Goal: Information Seeking & Learning: Check status

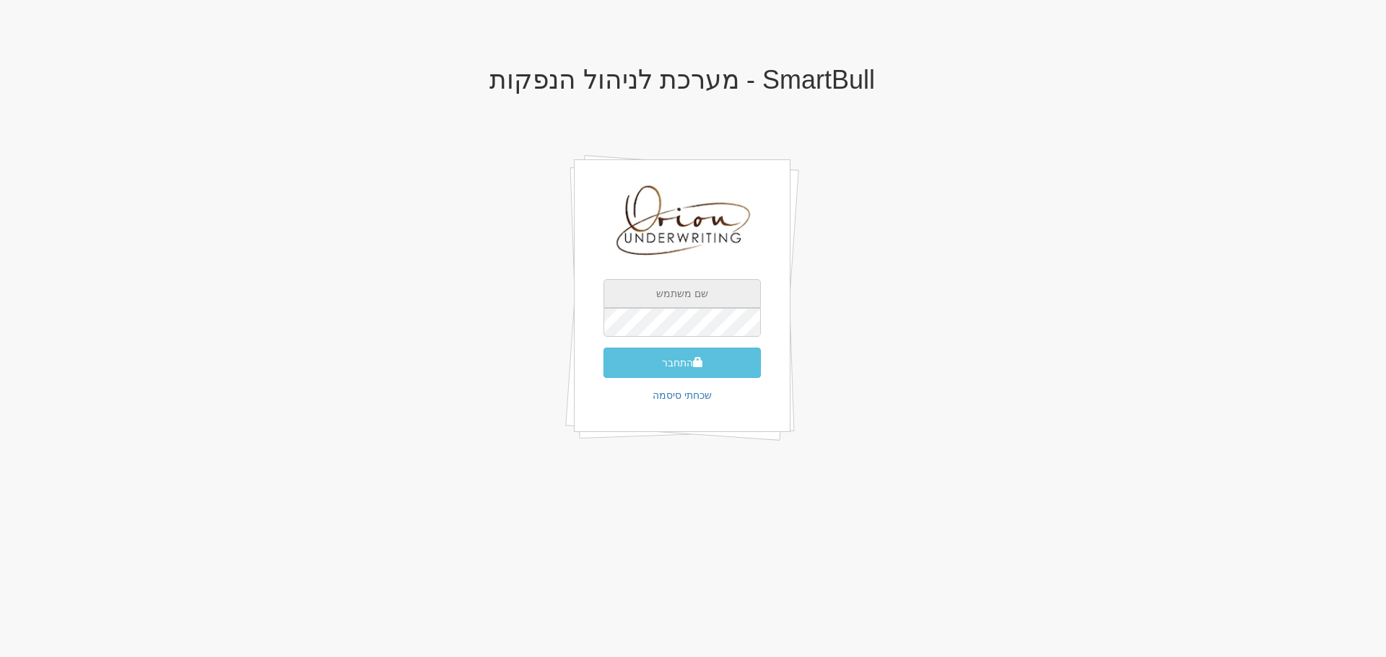
click at [694, 289] on input "text" at bounding box center [681, 293] width 157 height 29
type input "[EMAIL_ADDRESS][DOMAIN_NAME]"
click at [603, 348] on button "התחבר" at bounding box center [681, 363] width 157 height 30
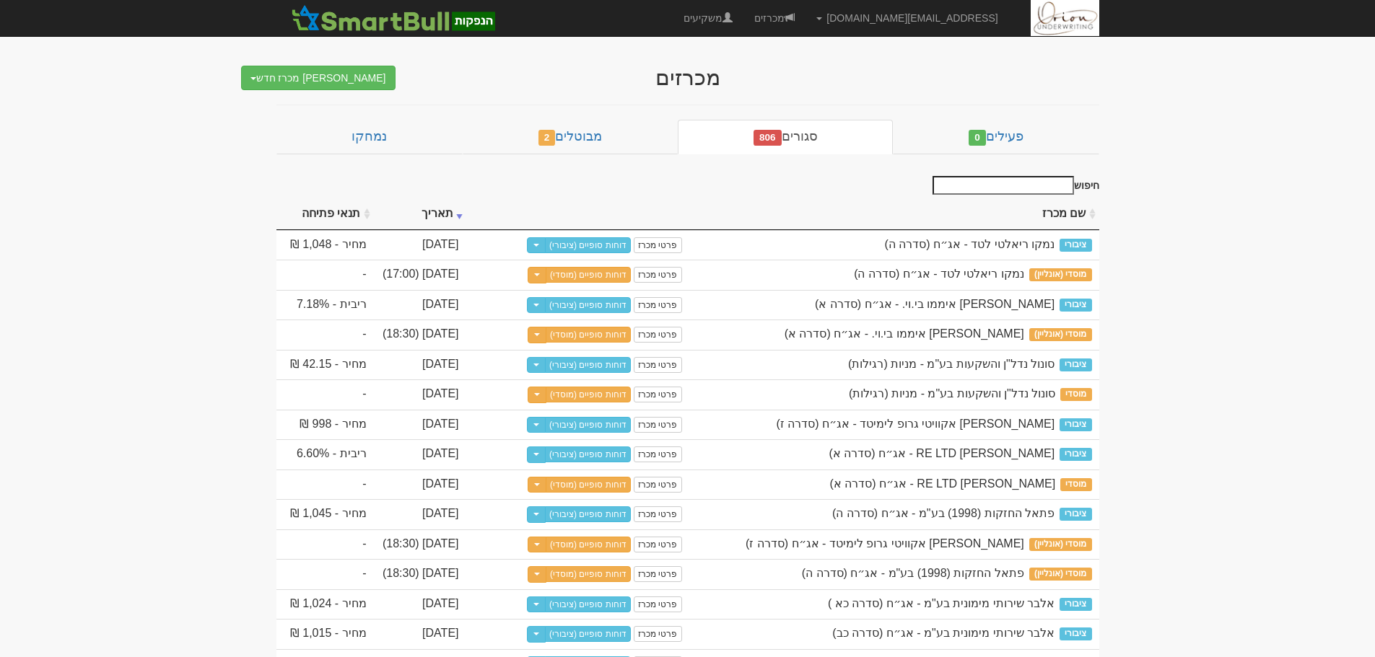
click at [1042, 188] on input "חיפוש" at bounding box center [1002, 185] width 141 height 19
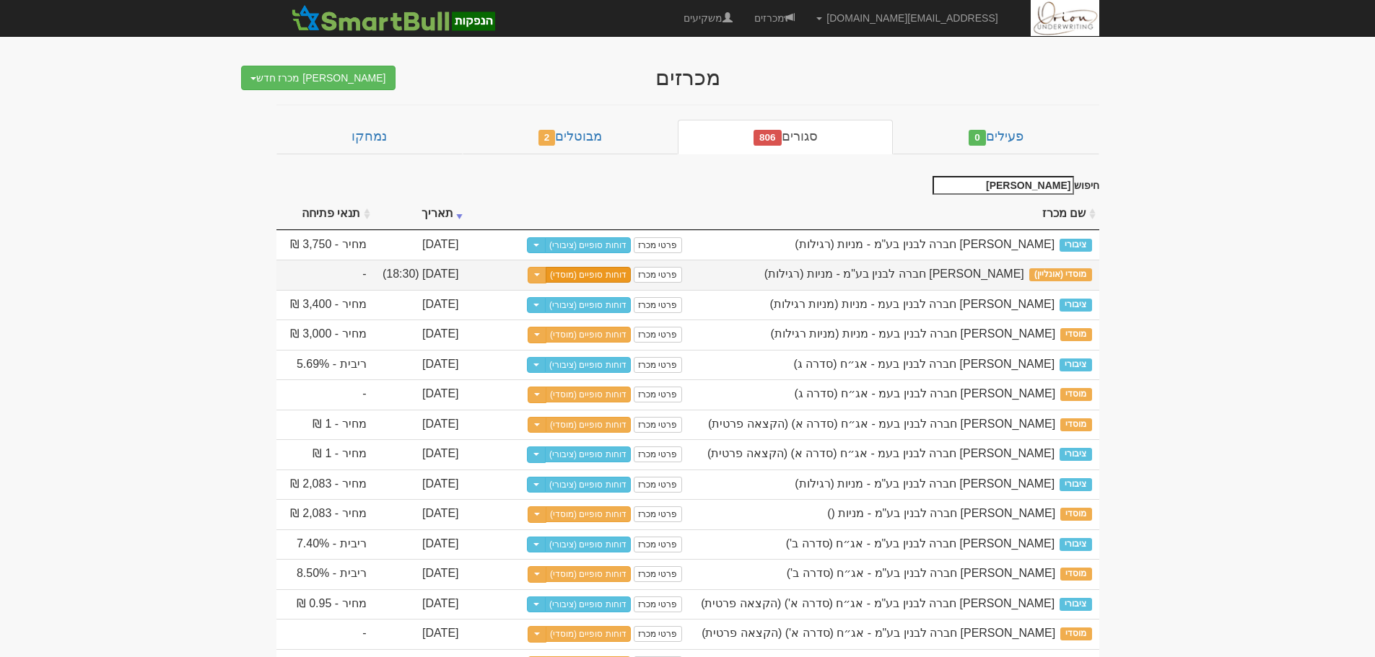
type input "עמרם"
click at [604, 273] on link "דוחות סופיים (מוסדי)" at bounding box center [588, 275] width 85 height 16
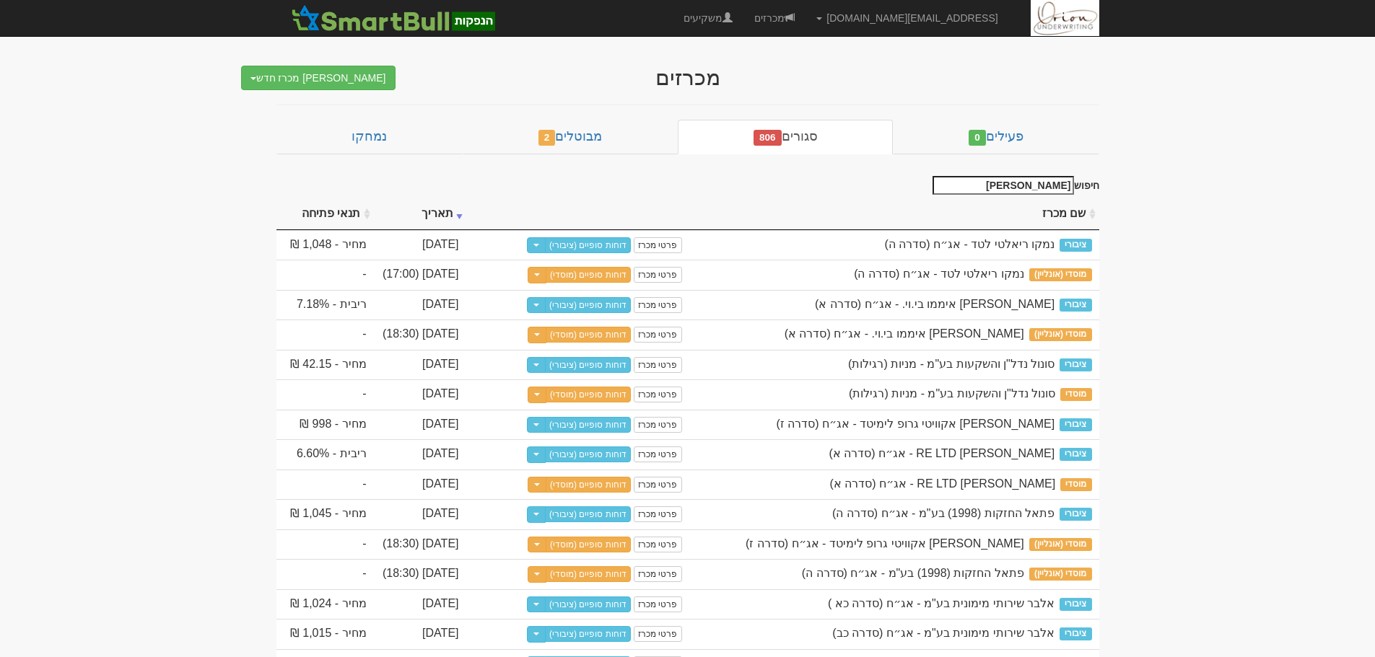
click at [1031, 178] on input "עמרם" at bounding box center [1002, 185] width 141 height 19
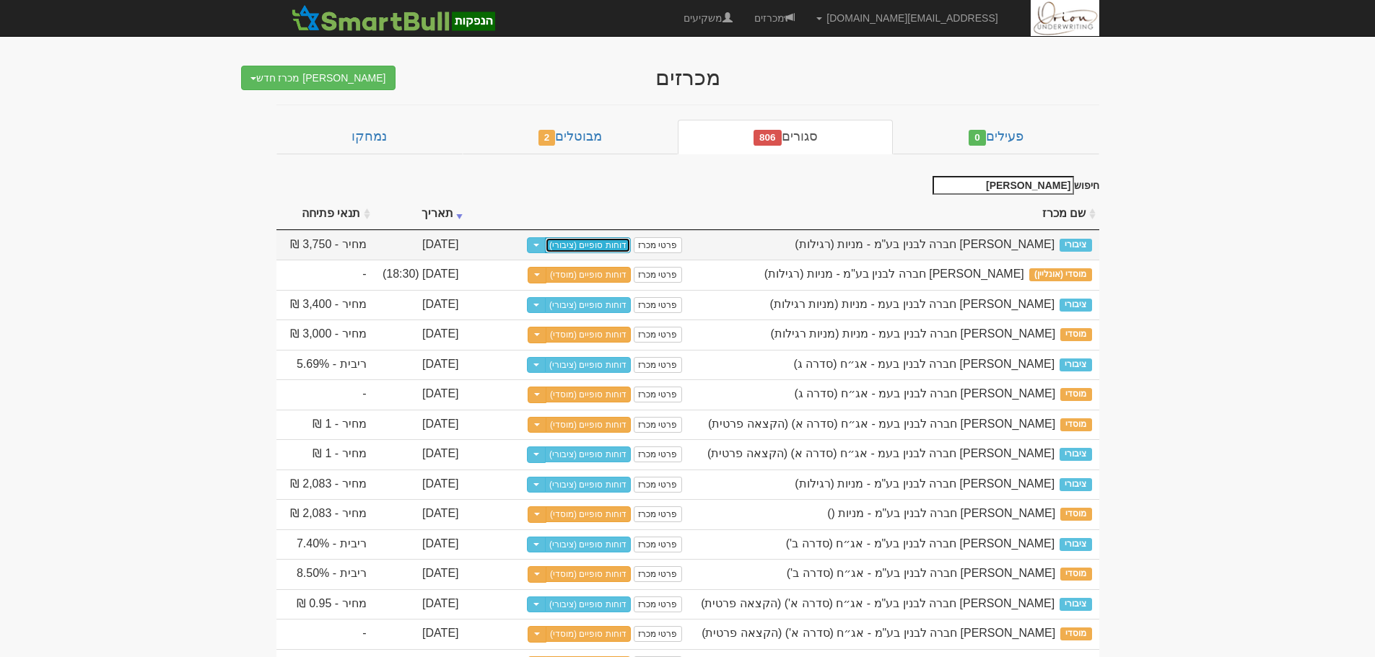
click at [606, 247] on link "דוחות סופיים (ציבורי)" at bounding box center [588, 245] width 86 height 16
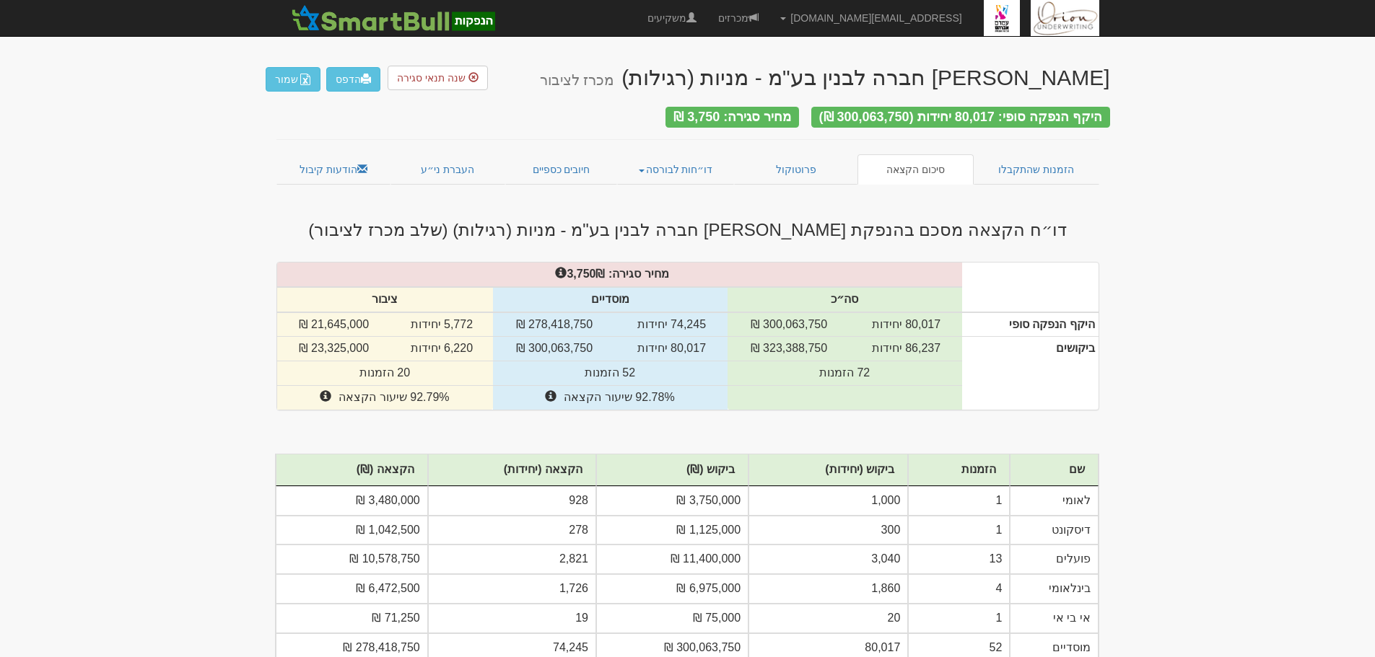
scroll to position [58, 0]
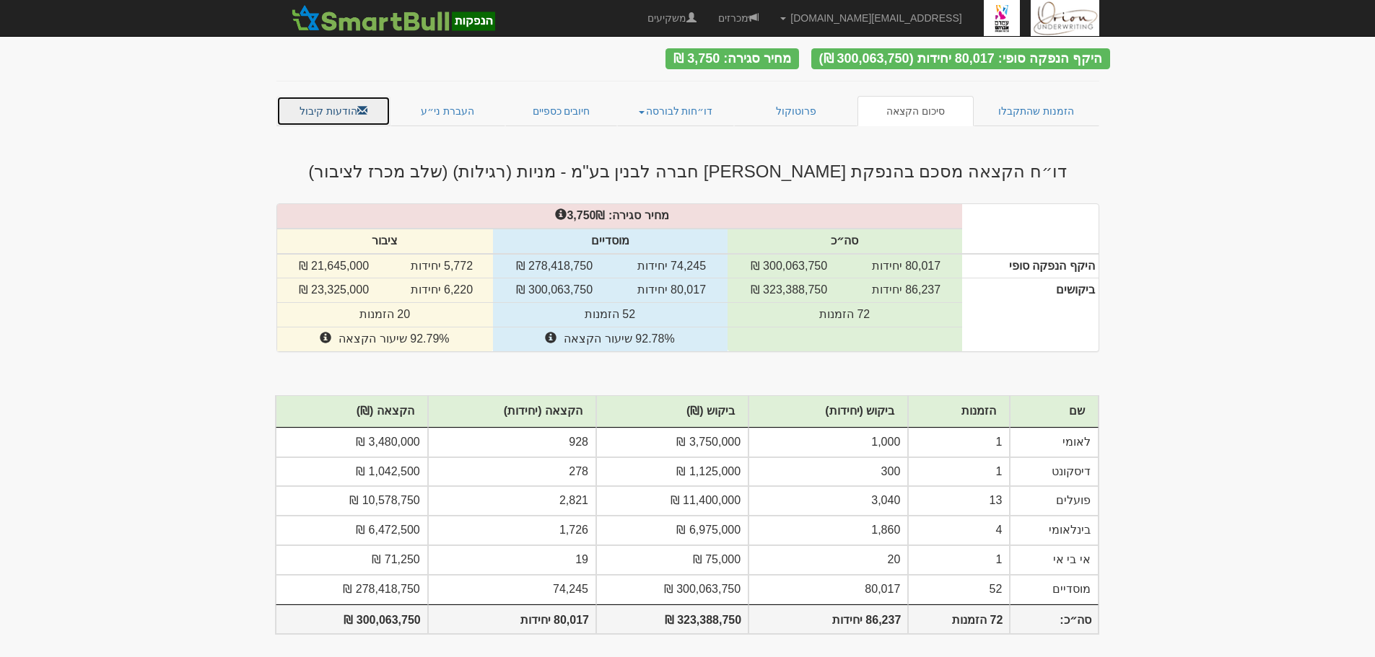
click at [328, 114] on link "הודעות קיבול" at bounding box center [333, 111] width 115 height 30
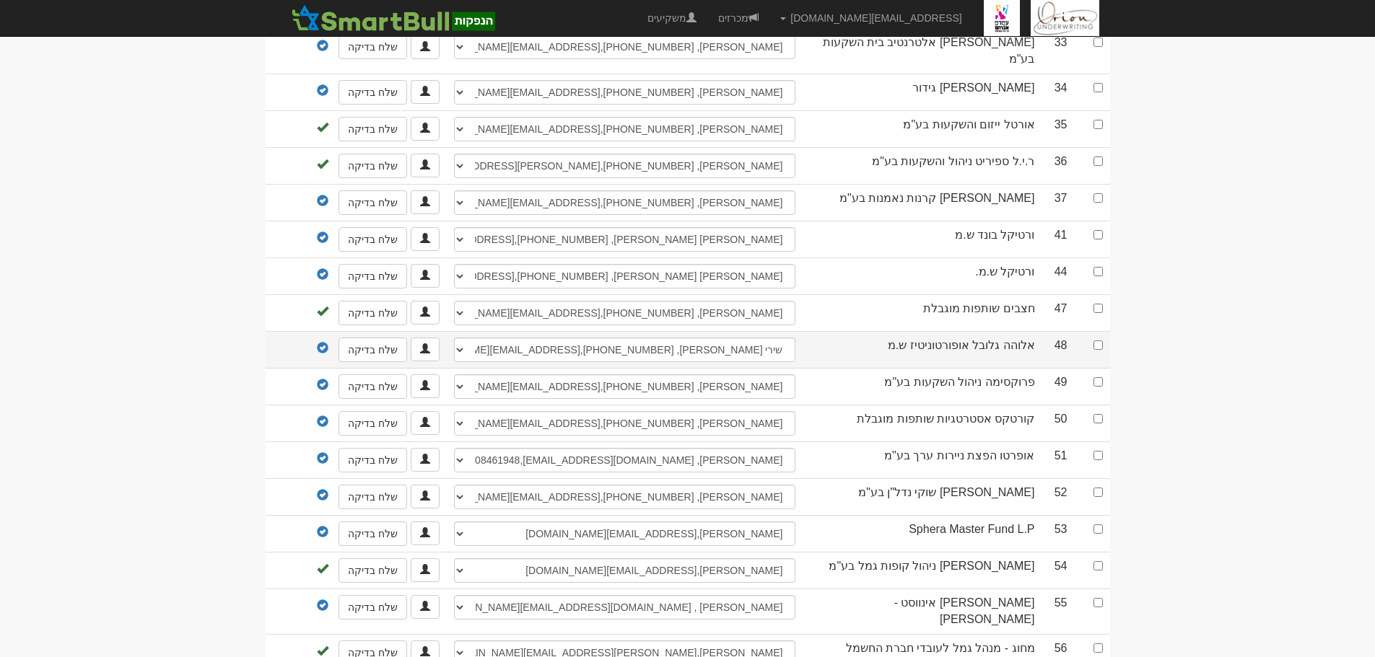
scroll to position [1170, 0]
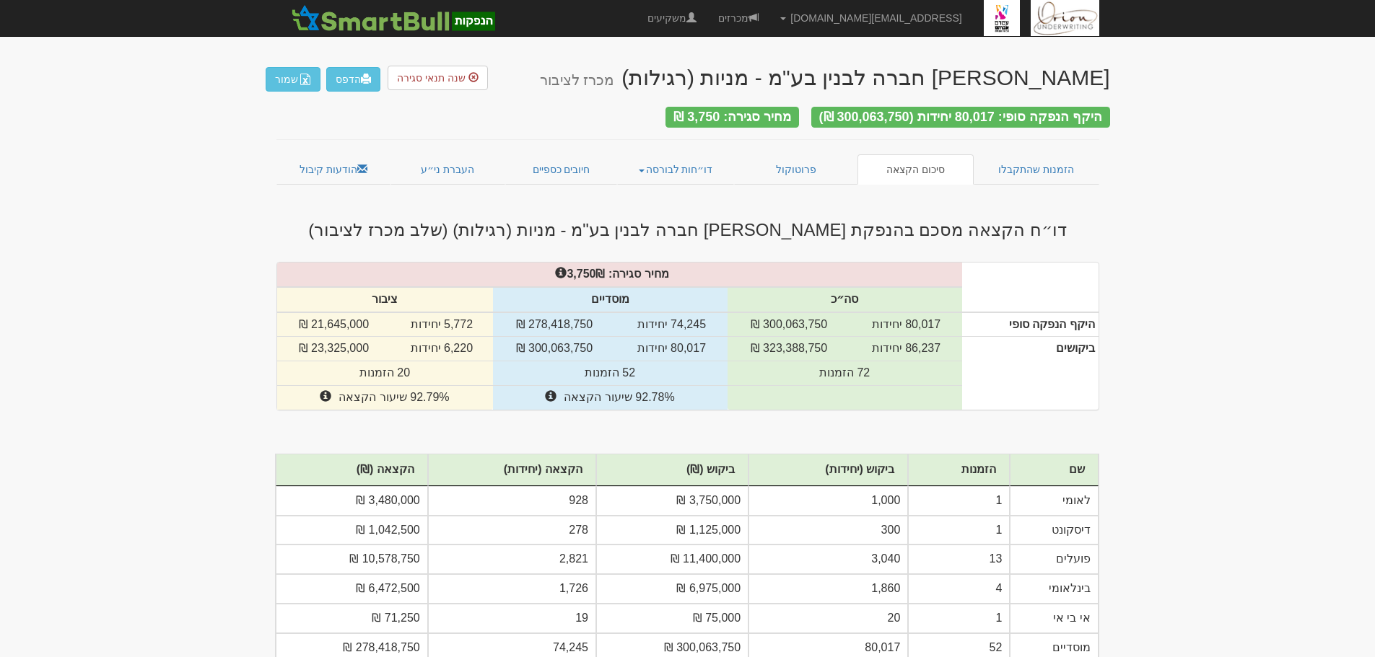
scroll to position [58, 0]
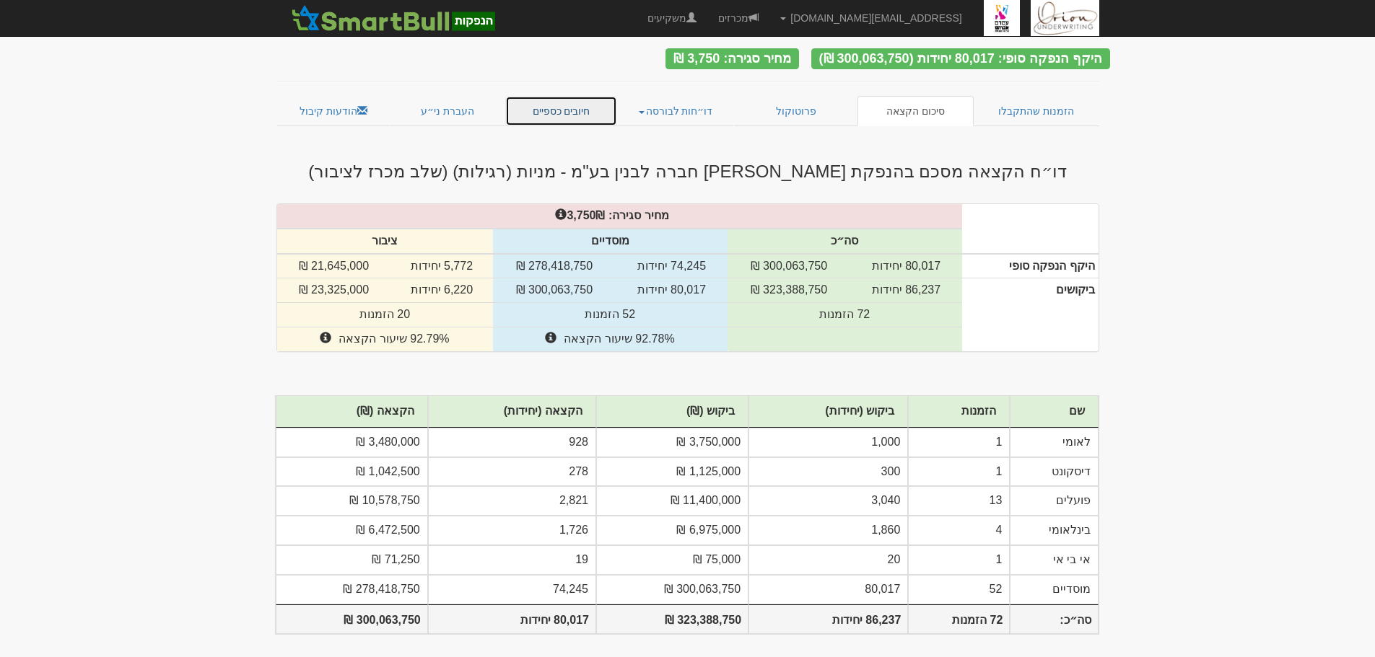
click at [577, 102] on link "חיובים כספיים" at bounding box center [561, 111] width 113 height 30
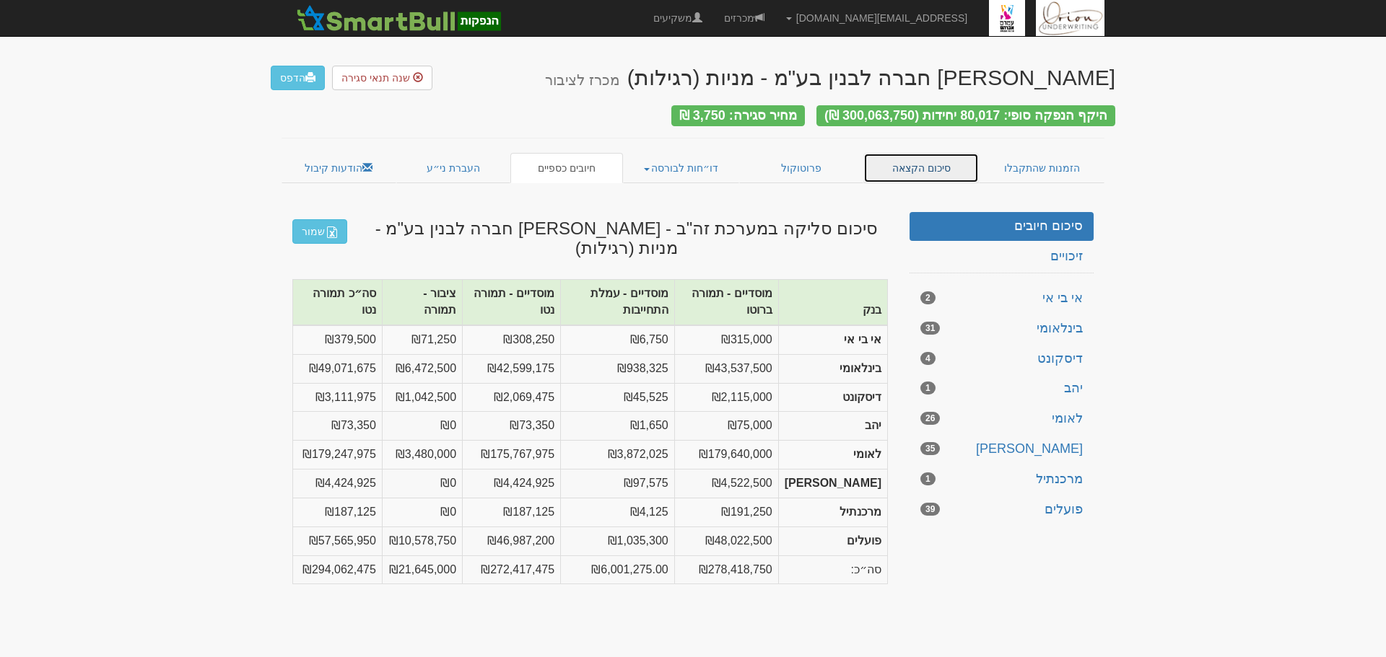
click at [913, 167] on link "סיכום הקצאה" at bounding box center [921, 168] width 116 height 30
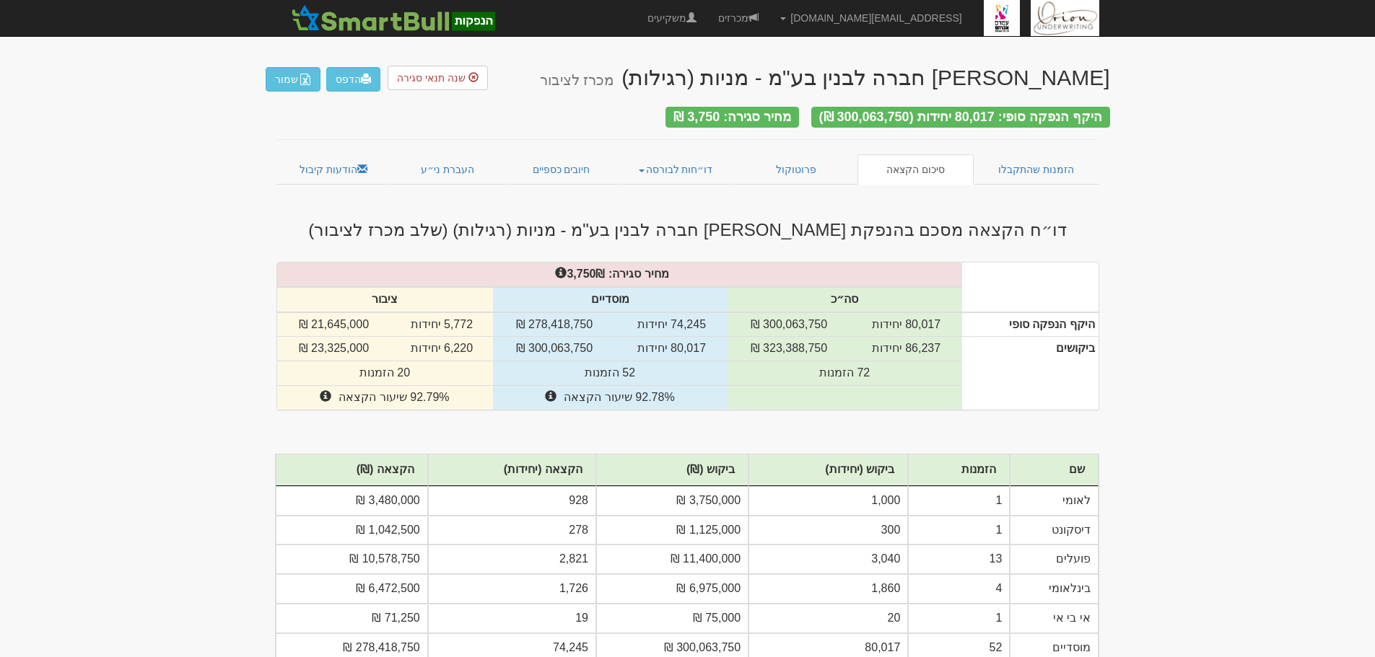
scroll to position [58, 0]
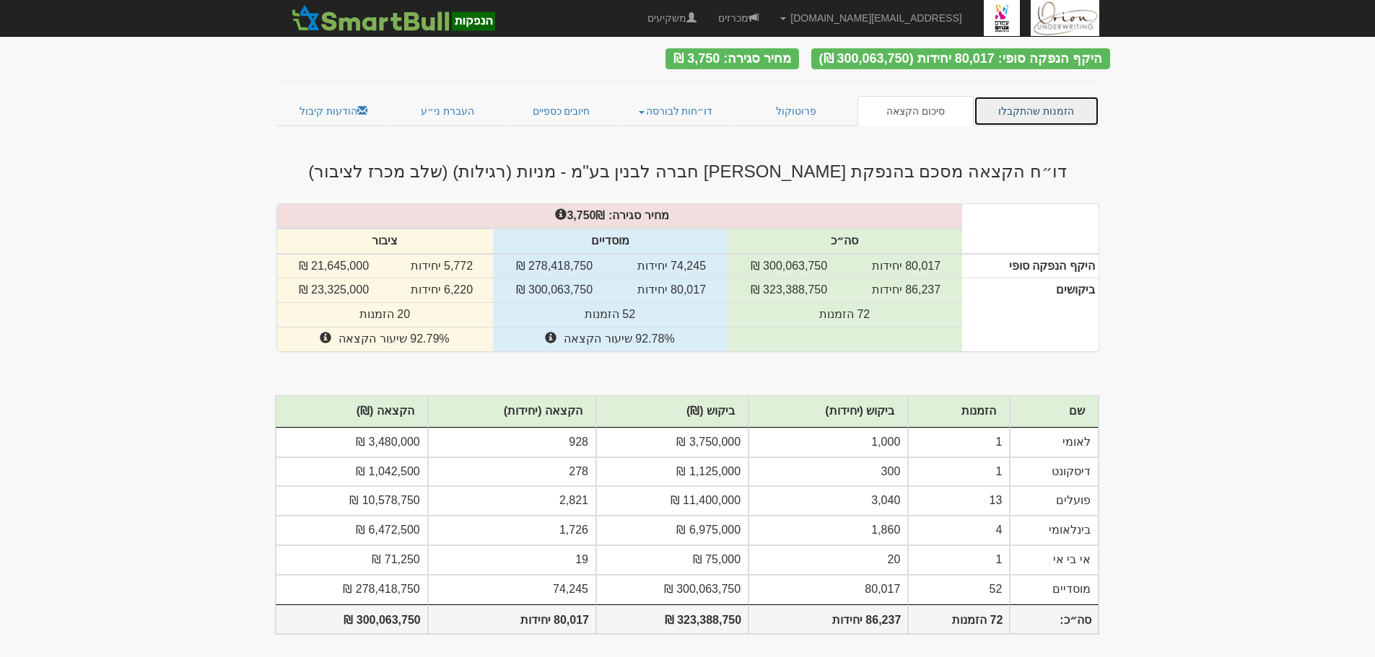
click at [1027, 102] on link "הזמנות שהתקבלו" at bounding box center [1037, 111] width 126 height 30
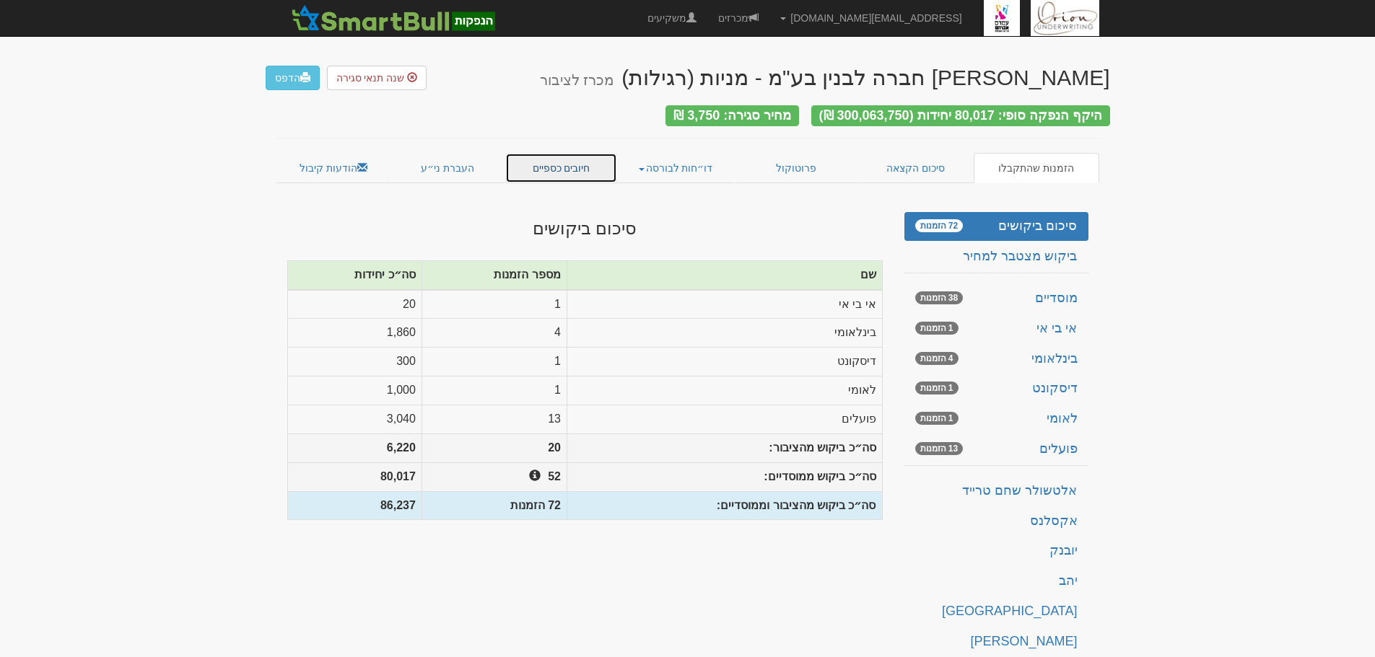
click at [567, 154] on link "חיובים כספיים" at bounding box center [561, 168] width 113 height 30
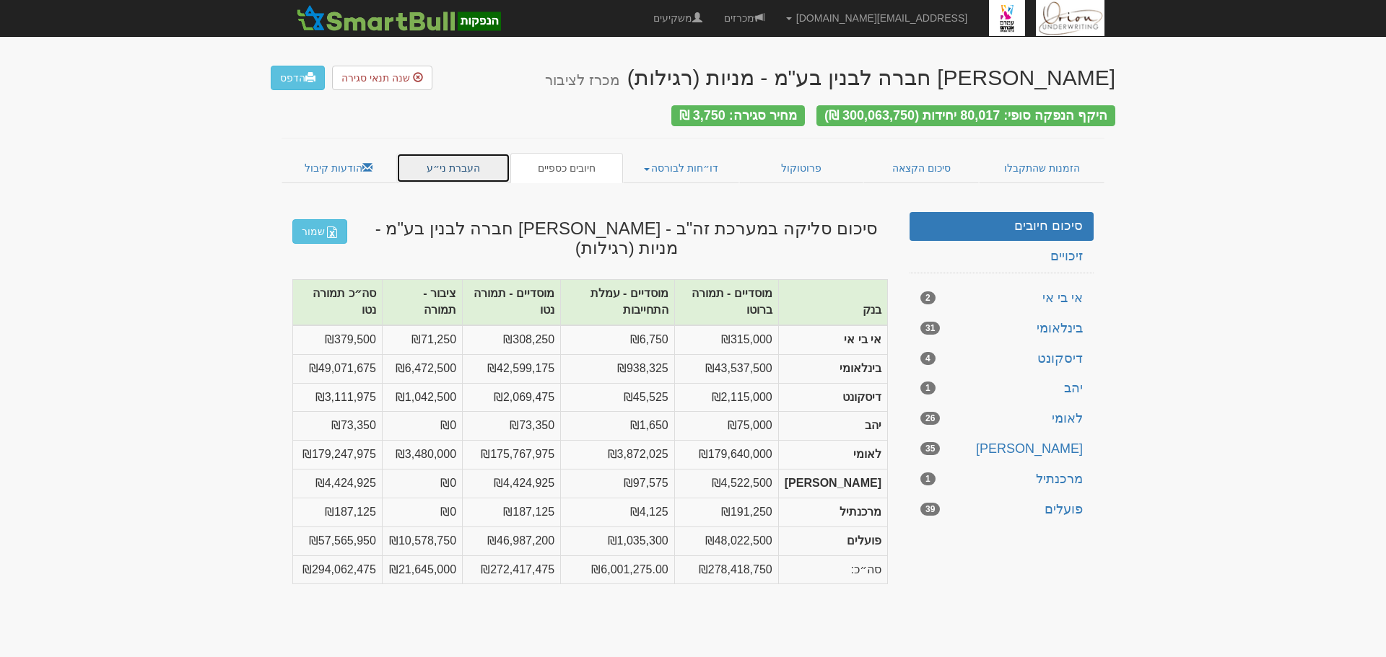
click at [474, 155] on link "העברת ני״ע" at bounding box center [453, 168] width 115 height 30
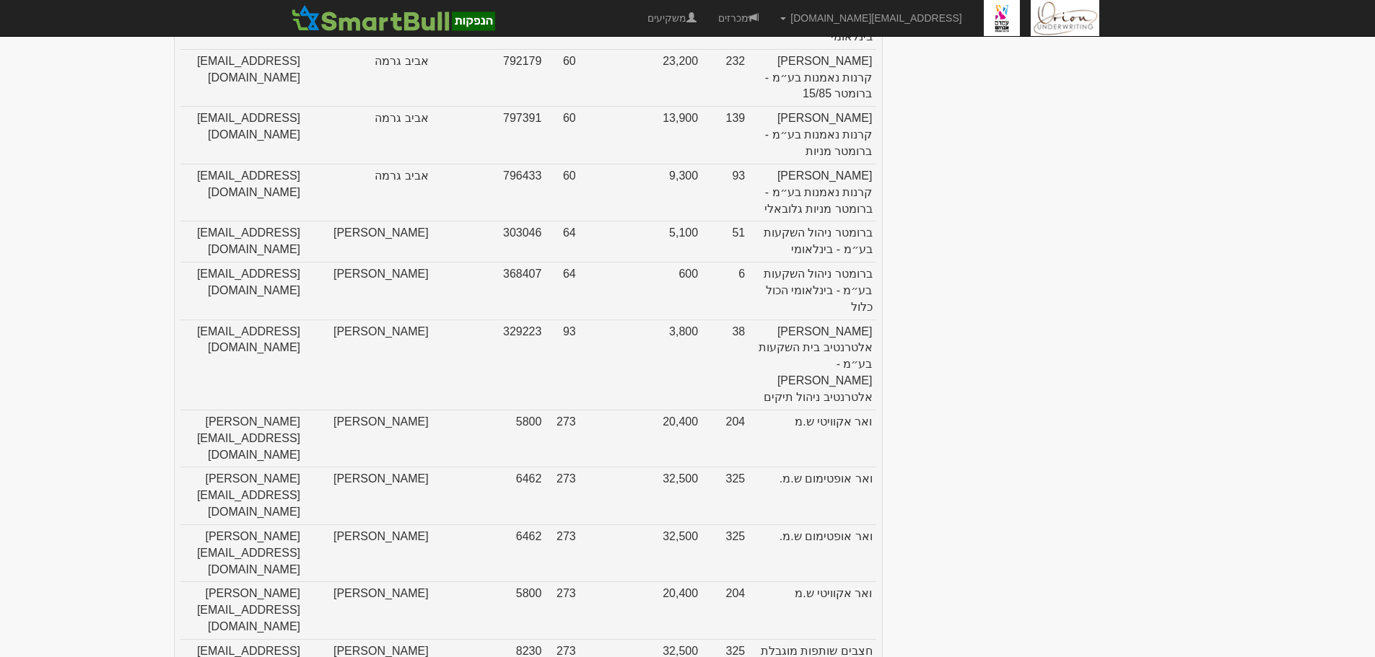
scroll to position [1227, 0]
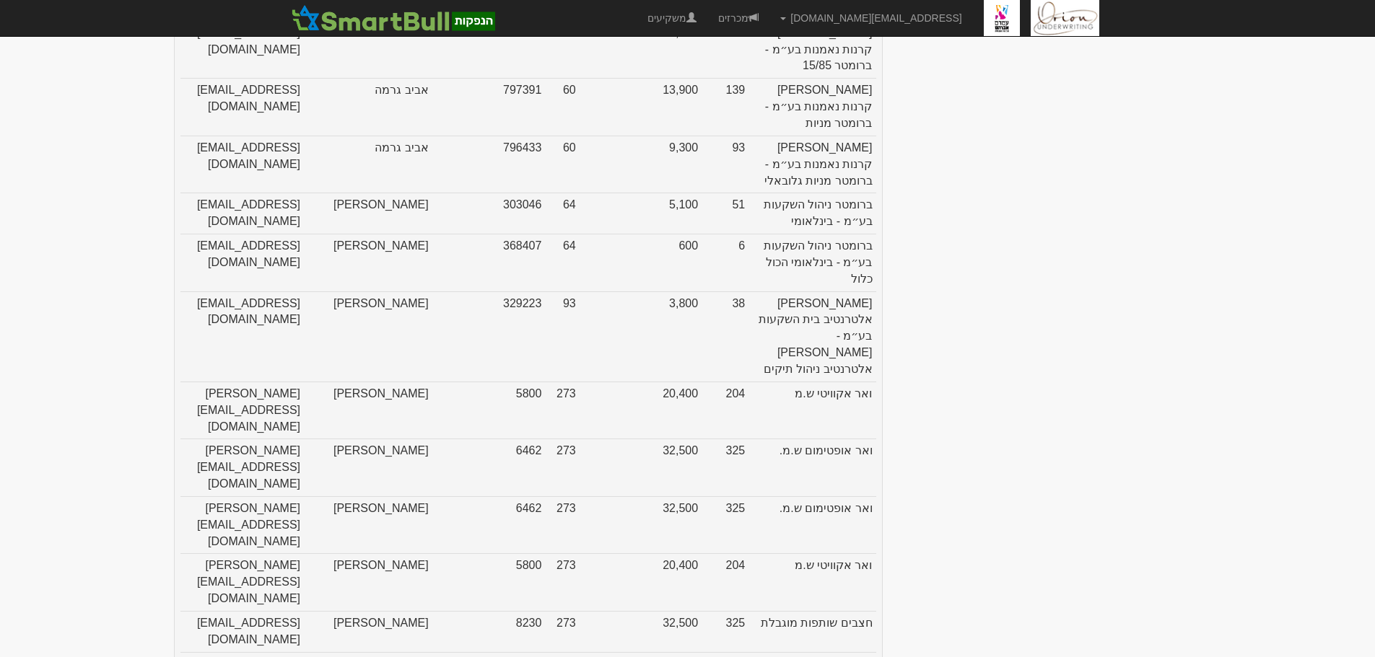
drag, startPoint x: 675, startPoint y: 422, endPoint x: 667, endPoint y: 424, distance: 8.1
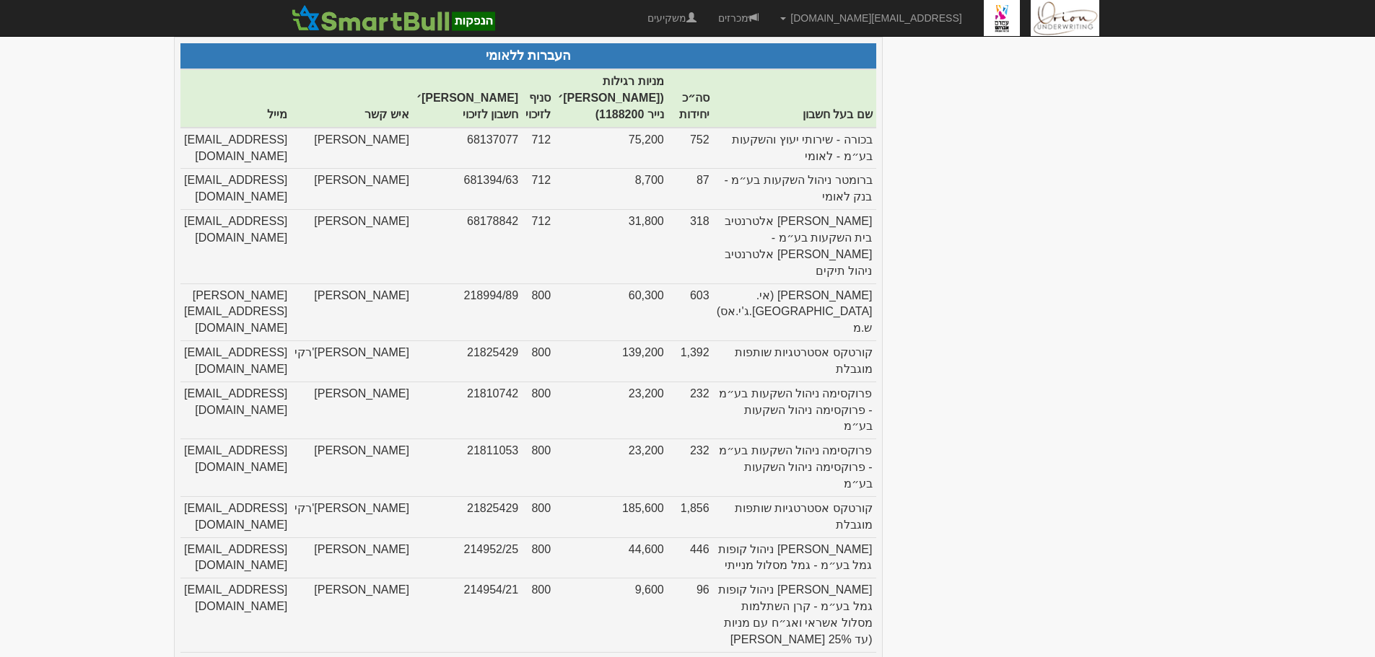
scroll to position [3139, 0]
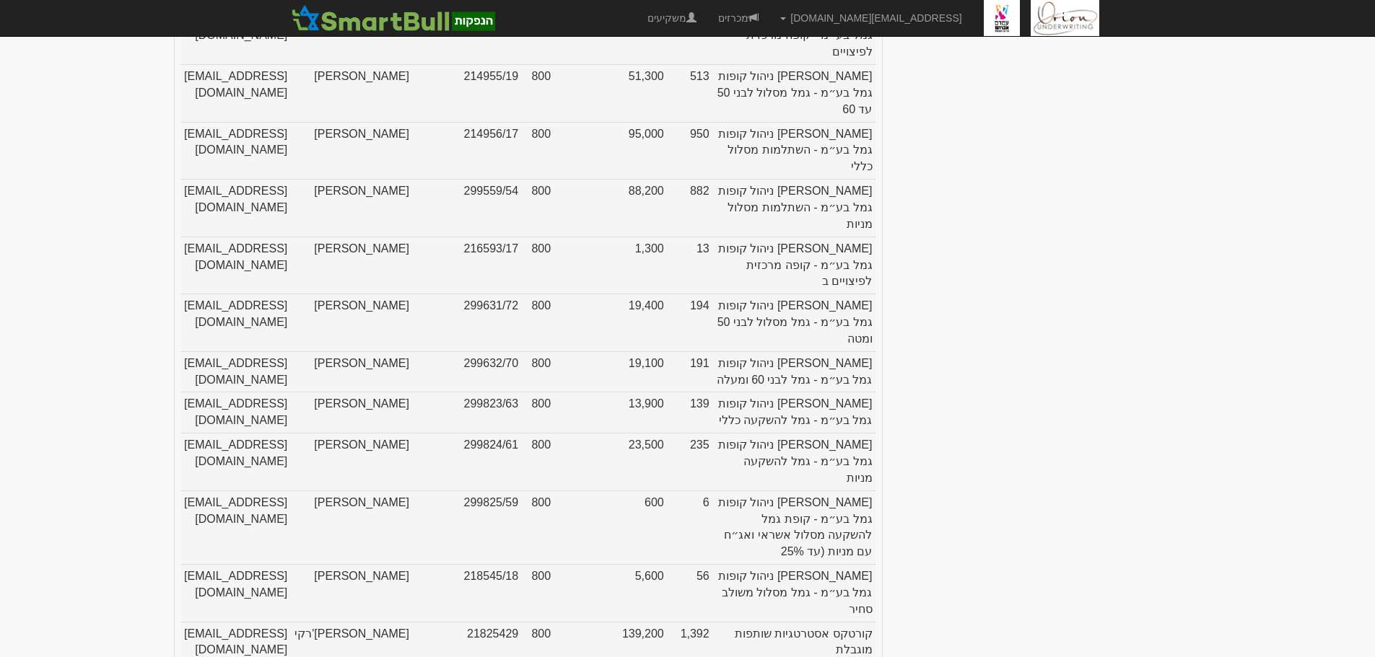
scroll to position [3341, 0]
